Goal: Navigation & Orientation: Find specific page/section

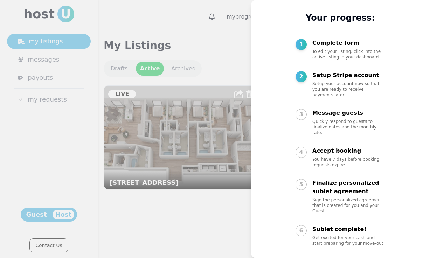
click at [128, 31] on div at bounding box center [215, 129] width 430 height 258
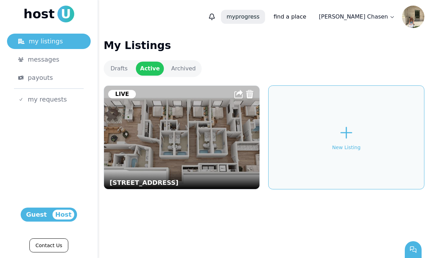
click at [265, 21] on p "my progress" at bounding box center [243, 17] width 44 height 14
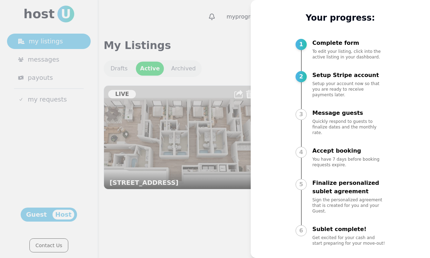
click at [202, 44] on div at bounding box center [215, 129] width 430 height 258
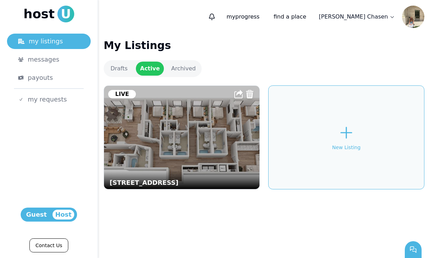
click at [369, 17] on html "host U my listings messages payouts my requests Host Guest Contact Us my progre…" at bounding box center [215, 129] width 430 height 258
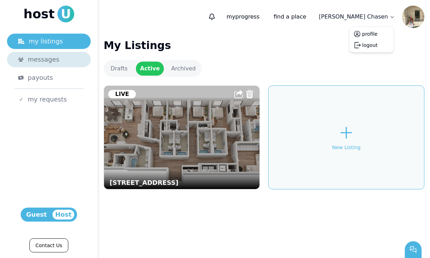
click at [34, 55] on html "host U my listings messages payouts my requests Host Guest Contact Us my progre…" at bounding box center [215, 129] width 430 height 258
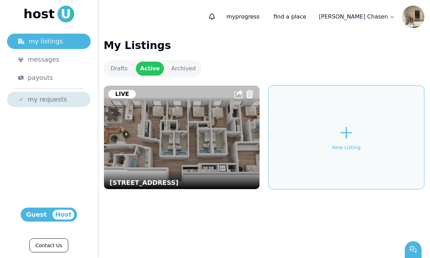
click at [41, 99] on span "my requests" at bounding box center [47, 100] width 39 height 10
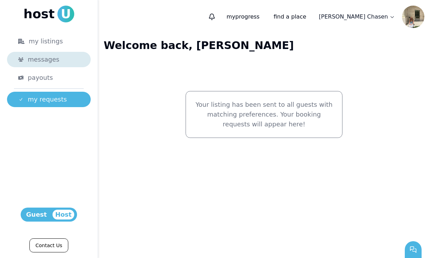
click at [43, 63] on span "messages" at bounding box center [44, 60] width 32 height 10
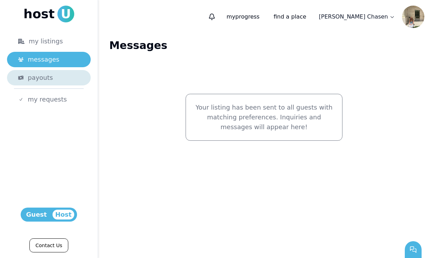
click at [43, 82] on span "payouts" at bounding box center [40, 78] width 25 height 10
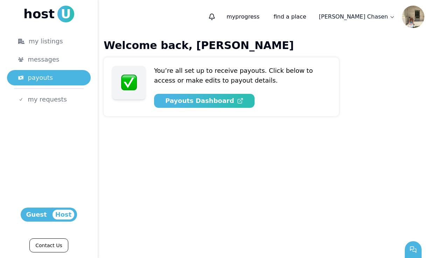
click at [44, 48] on link "my listings" at bounding box center [49, 41] width 84 height 15
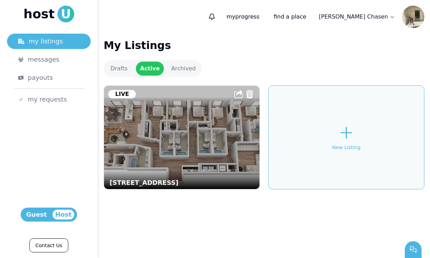
click at [410, 17] on img at bounding box center [413, 17] width 22 height 22
